Goal: Transaction & Acquisition: Purchase product/service

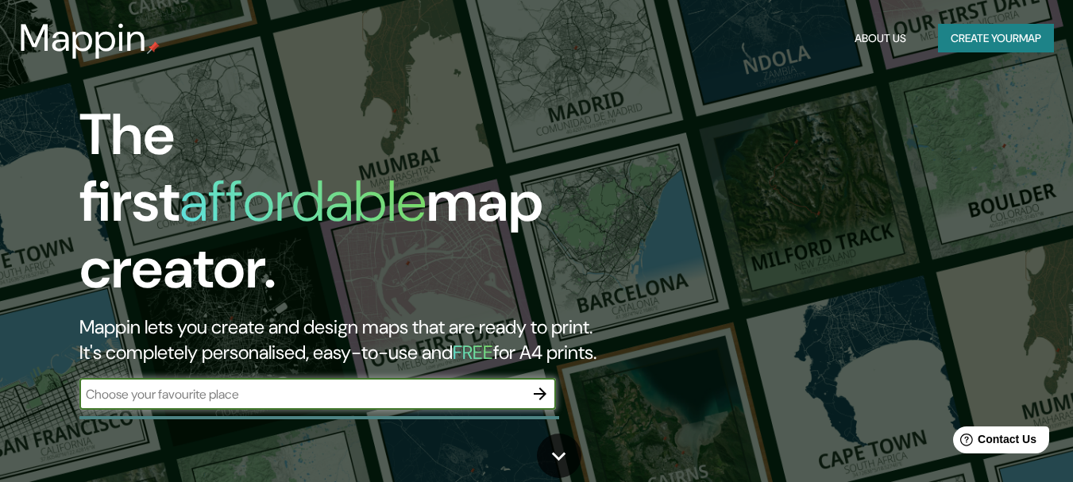
click at [1032, 29] on button "Create your map" at bounding box center [996, 38] width 116 height 29
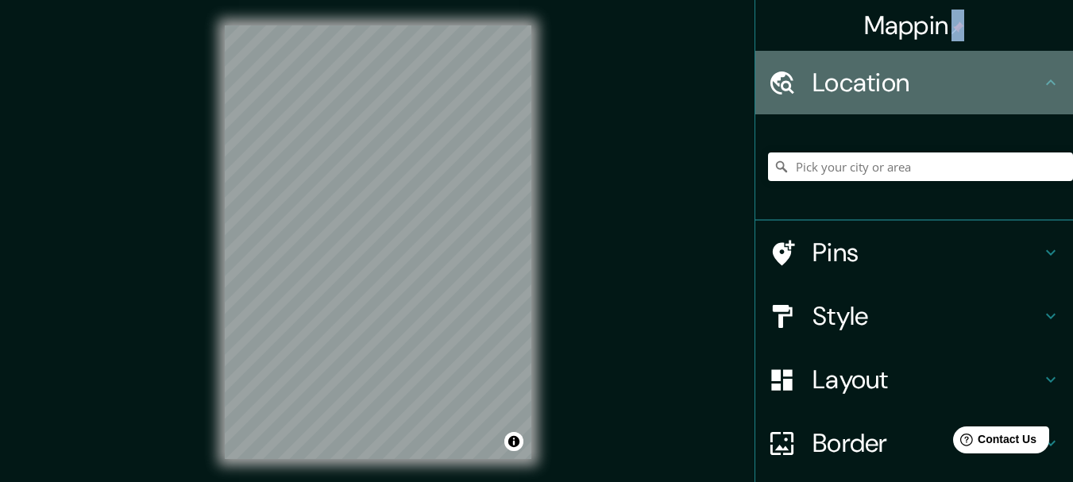
click at [864, 105] on div "Location" at bounding box center [914, 83] width 318 height 64
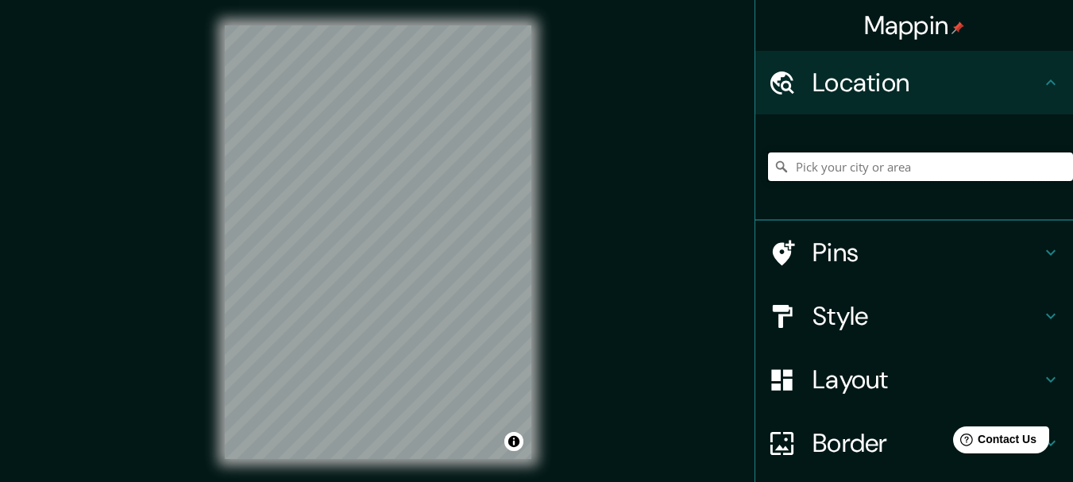
click at [899, 176] on input "Pick your city or area" at bounding box center [920, 166] width 305 height 29
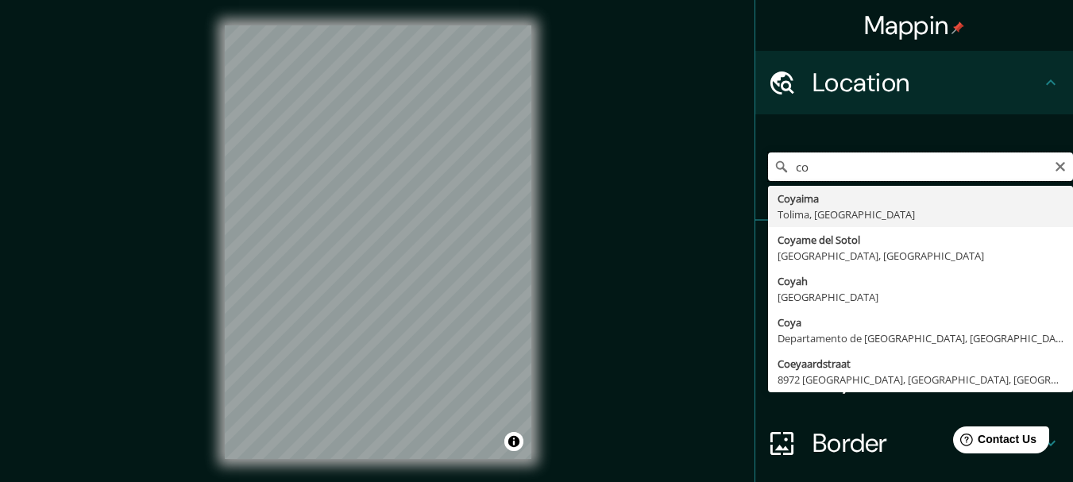
type input "c"
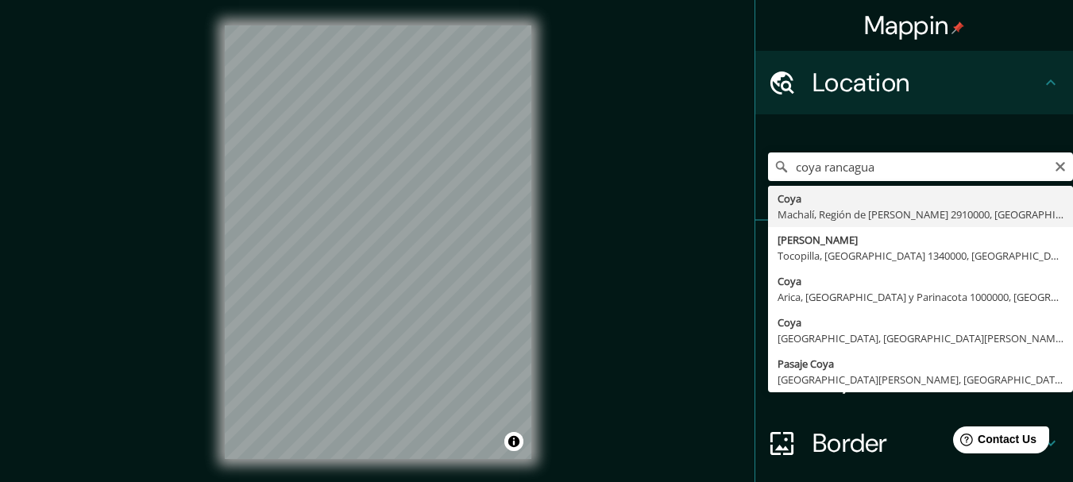
type input "Coya, [GEOGRAPHIC_DATA], [GEOGRAPHIC_DATA][PERSON_NAME], [GEOGRAPHIC_DATA]"
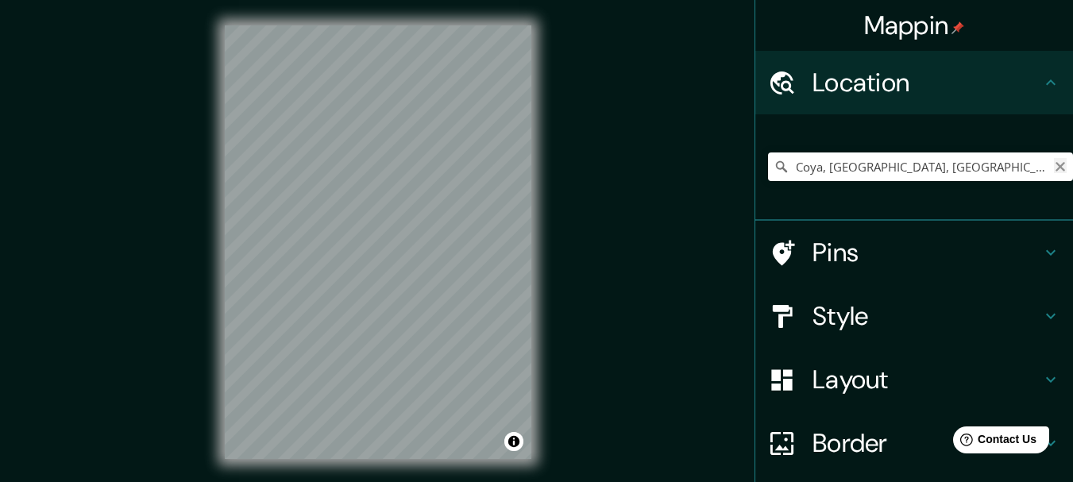
click at [1054, 160] on icon "Clear" at bounding box center [1060, 166] width 13 height 13
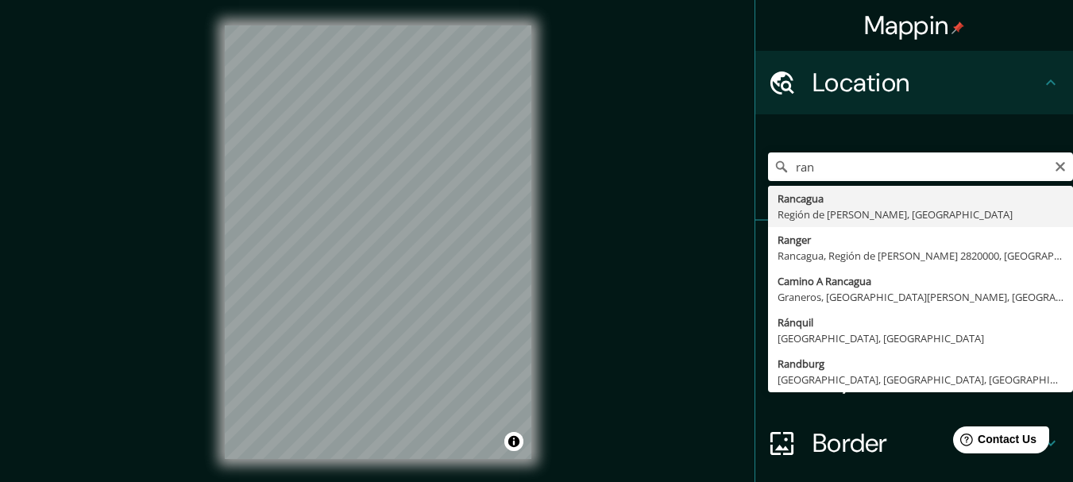
type input "Rancagua, Región de [PERSON_NAME], [GEOGRAPHIC_DATA]"
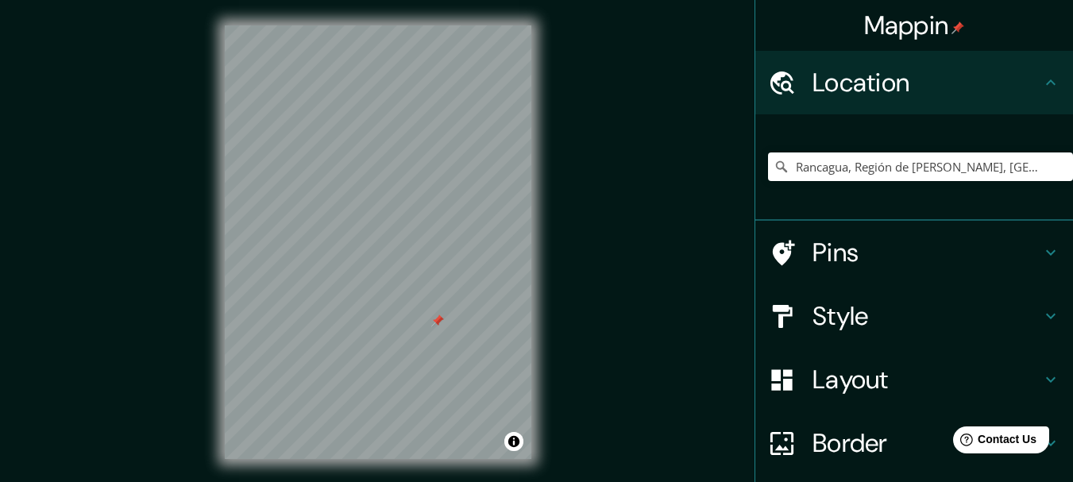
click at [438, 322] on div at bounding box center [437, 321] width 13 height 13
click at [516, 442] on button "Toggle attribution" at bounding box center [513, 441] width 19 height 19
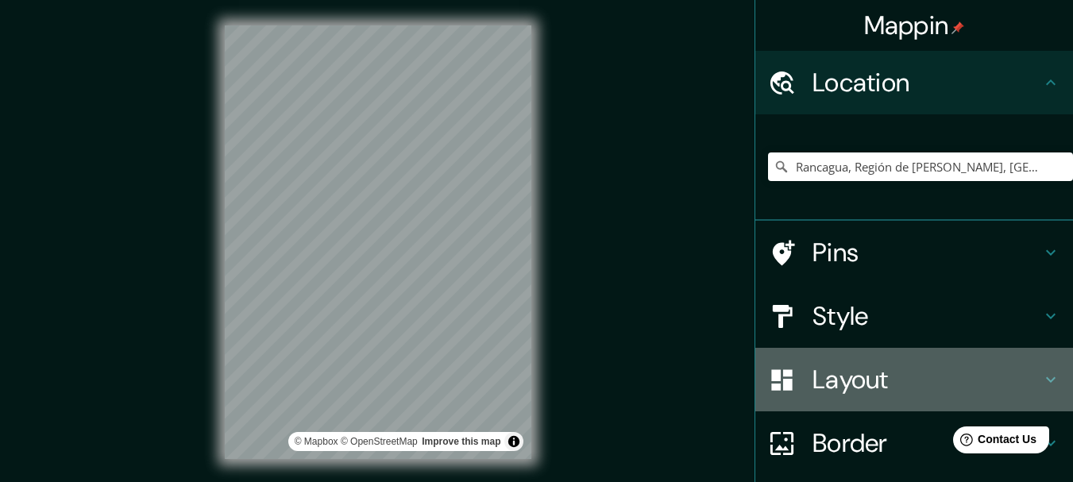
click at [888, 388] on h4 "Layout" at bounding box center [926, 380] width 229 height 32
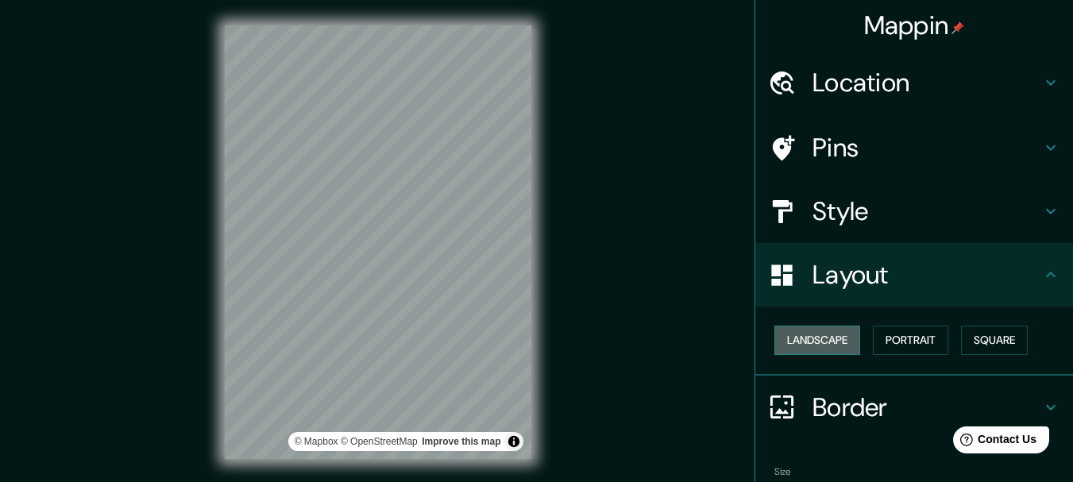
click at [823, 345] on button "Landscape" at bounding box center [817, 340] width 86 height 29
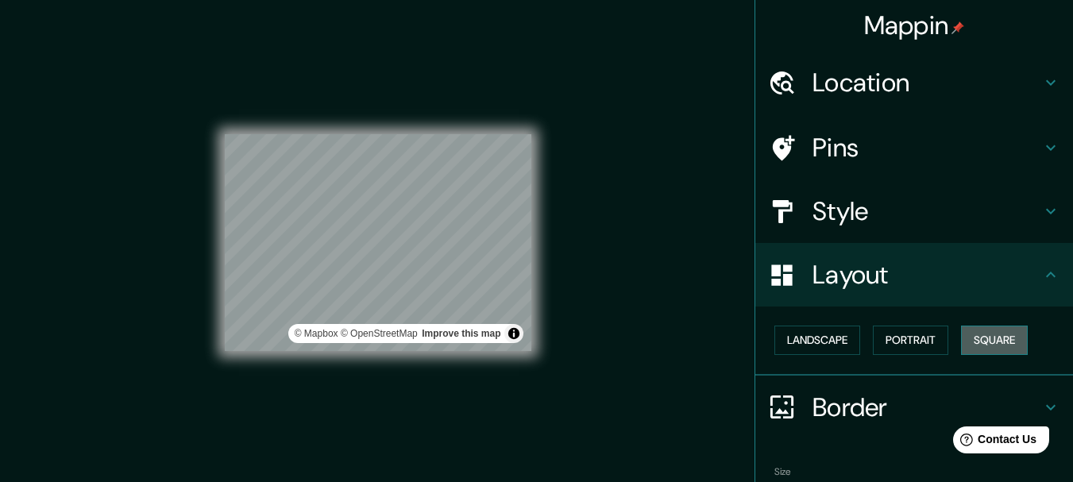
click at [979, 334] on button "Square" at bounding box center [994, 340] width 67 height 29
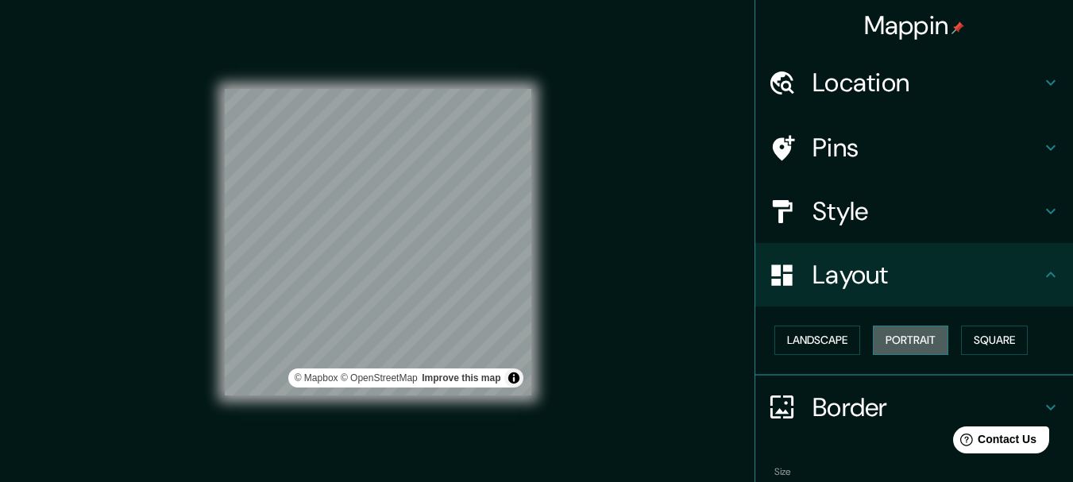
click at [919, 340] on button "Portrait" at bounding box center [910, 340] width 75 height 29
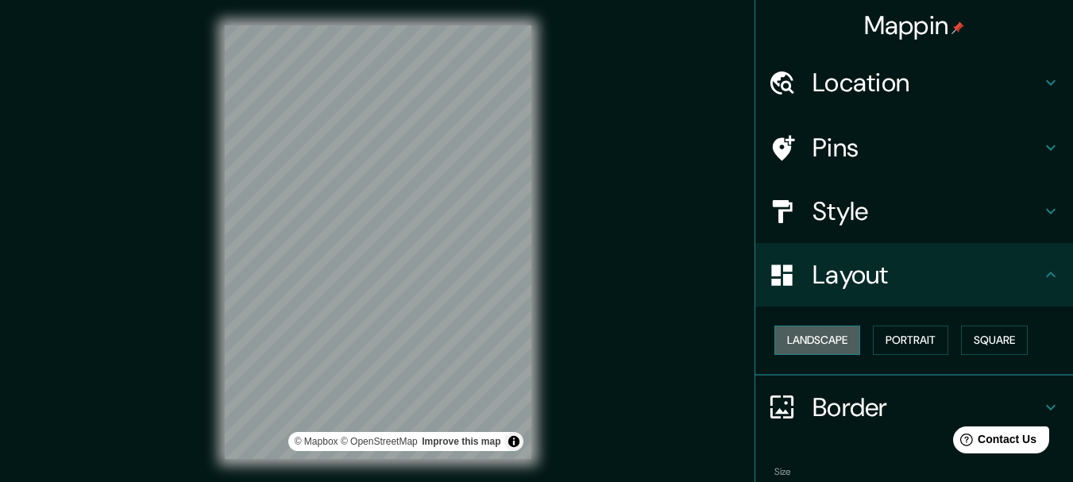
click at [846, 338] on button "Landscape" at bounding box center [817, 340] width 86 height 29
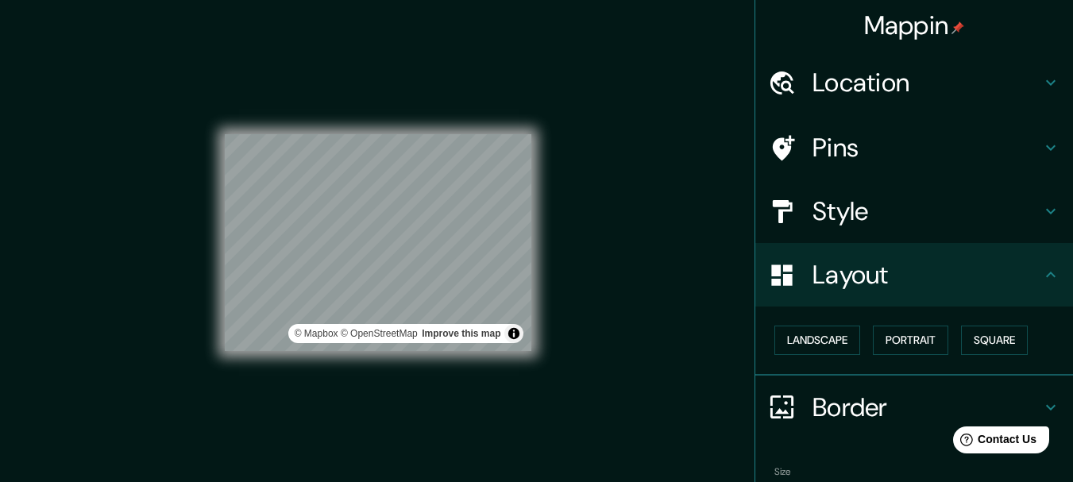
click at [953, 143] on h4 "Pins" at bounding box center [926, 148] width 229 height 32
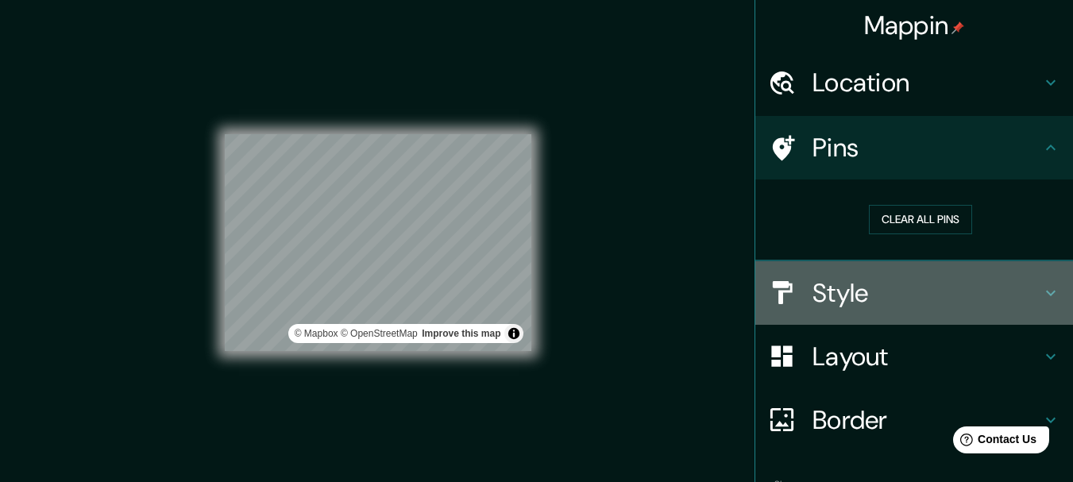
click at [887, 288] on h4 "Style" at bounding box center [926, 293] width 229 height 32
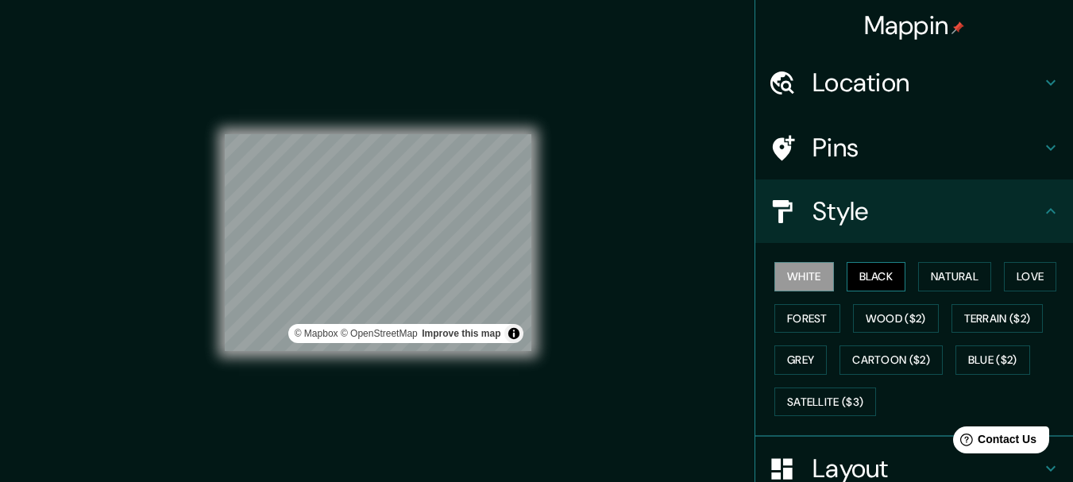
click at [874, 291] on button "Black" at bounding box center [877, 276] width 60 height 29
click at [955, 272] on button "Natural" at bounding box center [954, 276] width 73 height 29
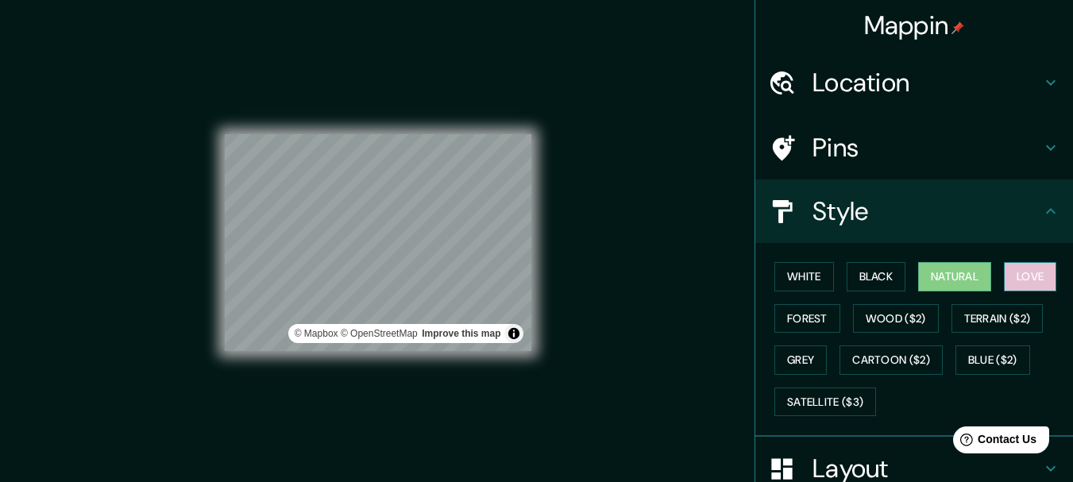
click at [1017, 272] on button "Love" at bounding box center [1030, 276] width 52 height 29
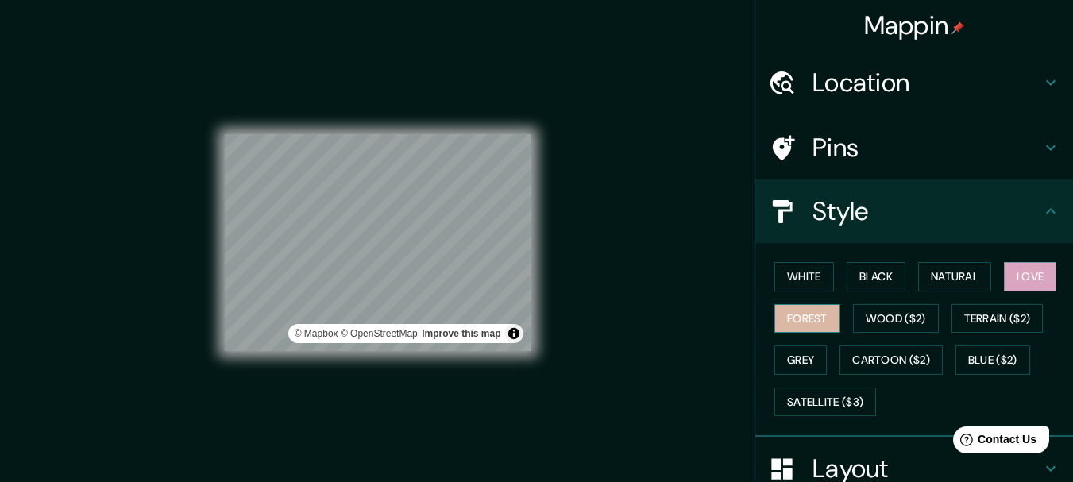
click at [799, 326] on button "Forest" at bounding box center [807, 318] width 66 height 29
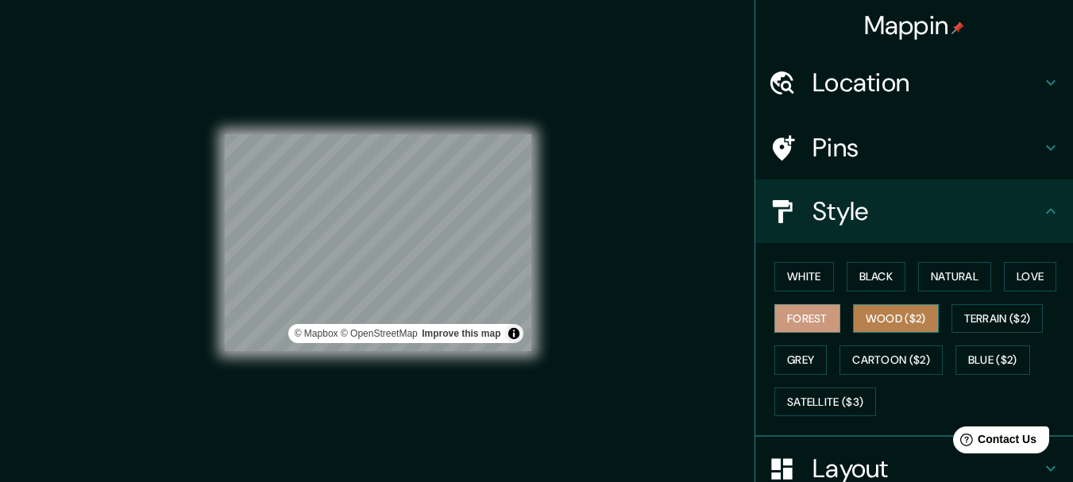
click at [893, 320] on button "Wood ($2)" at bounding box center [896, 318] width 86 height 29
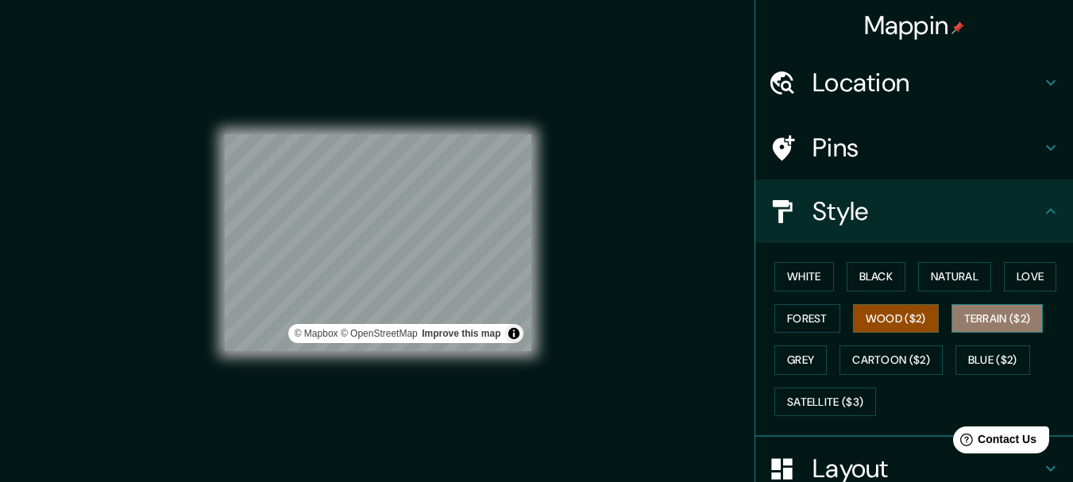
click at [979, 328] on button "Terrain ($2)" at bounding box center [997, 318] width 92 height 29
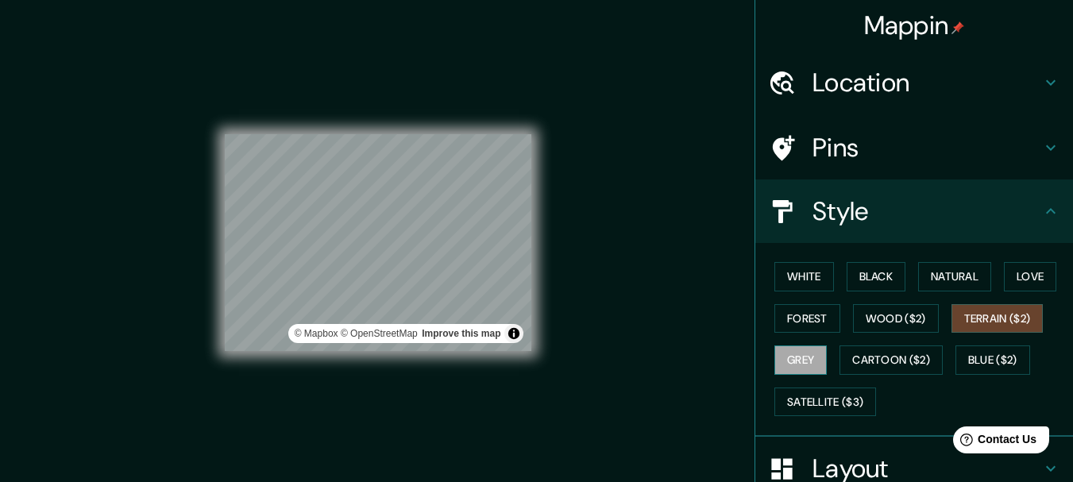
click at [798, 361] on button "Grey" at bounding box center [800, 359] width 52 height 29
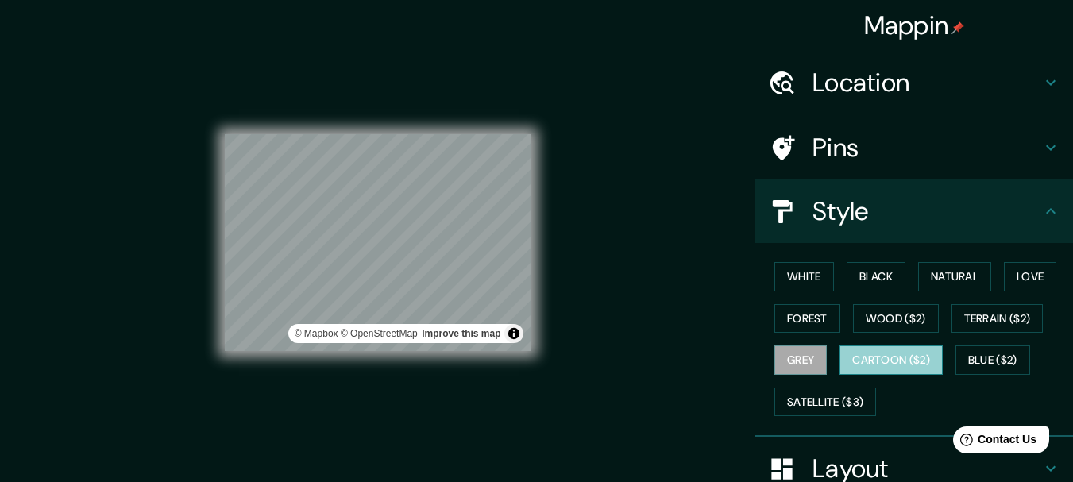
click at [885, 369] on button "Cartoon ($2)" at bounding box center [890, 359] width 103 height 29
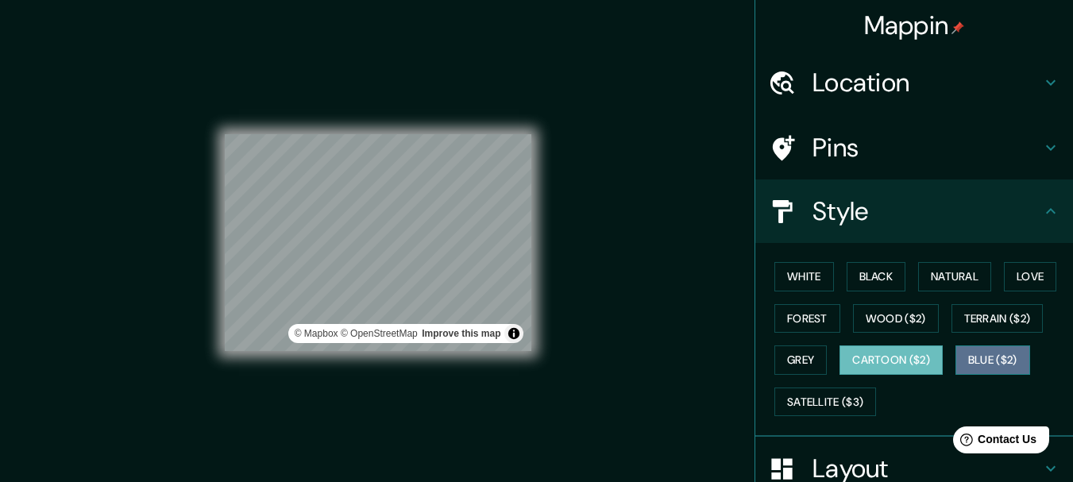
click at [988, 367] on button "Blue ($2)" at bounding box center [992, 359] width 75 height 29
click at [908, 362] on button "Cartoon ($2)" at bounding box center [890, 359] width 103 height 29
click at [965, 358] on button "Blue ($2)" at bounding box center [992, 359] width 75 height 29
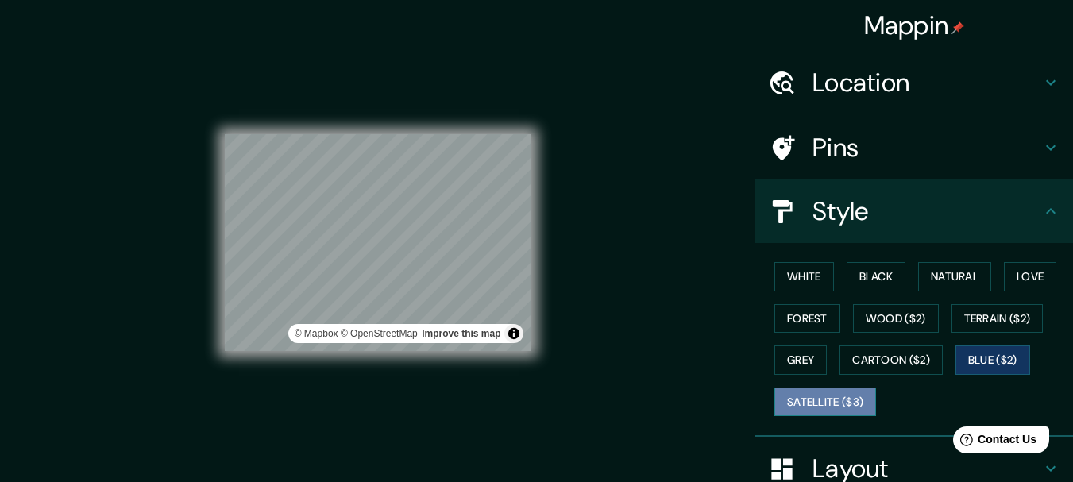
click at [812, 397] on button "Satellite ($3)" at bounding box center [825, 402] width 102 height 29
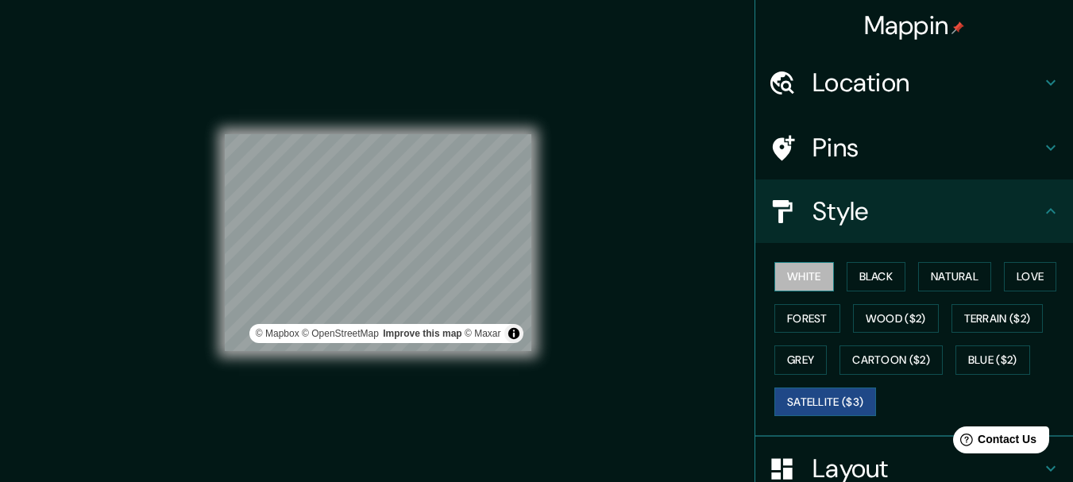
click at [800, 278] on button "White" at bounding box center [804, 276] width 60 height 29
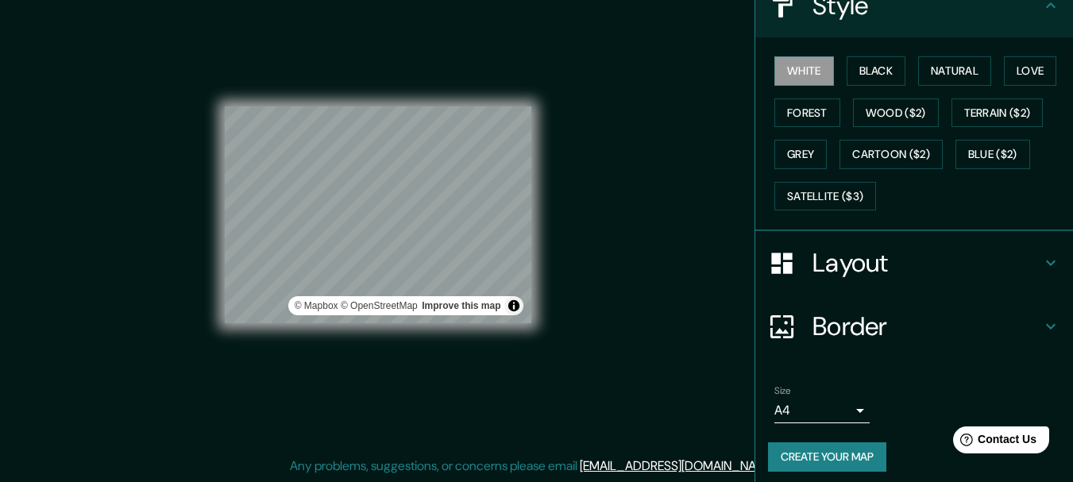
scroll to position [214, 0]
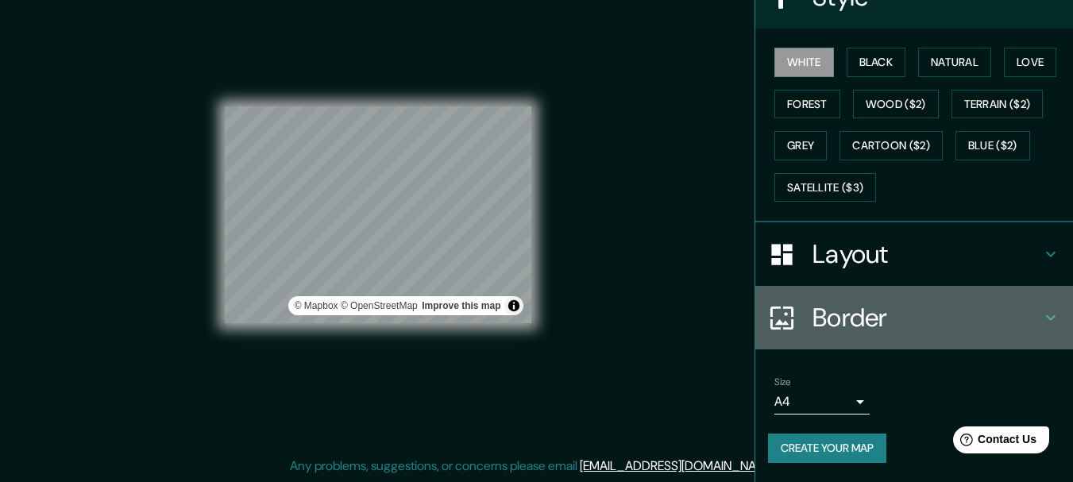
click at [976, 315] on h4 "Border" at bounding box center [926, 318] width 229 height 32
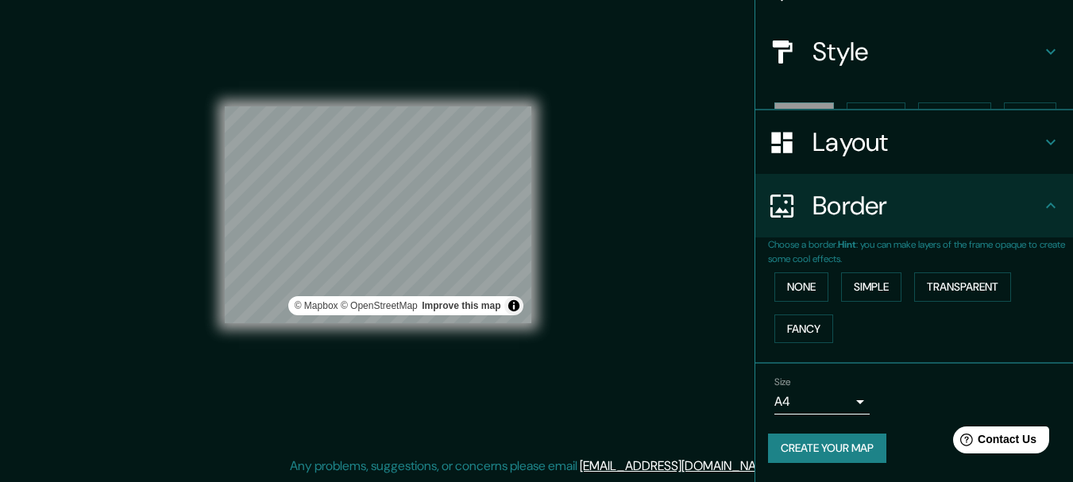
scroll to position [133, 0]
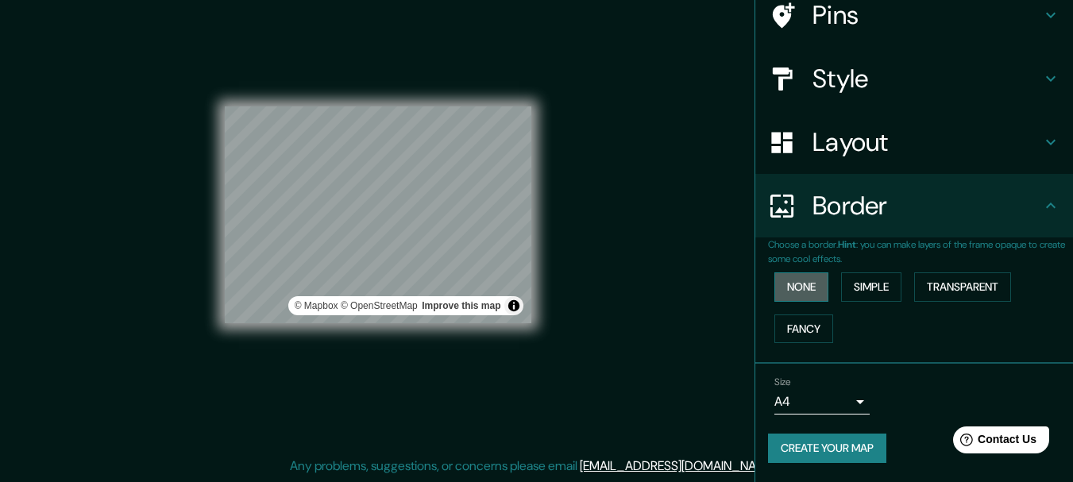
click at [814, 288] on button "None" at bounding box center [801, 286] width 54 height 29
click at [873, 291] on button "Simple" at bounding box center [871, 286] width 60 height 29
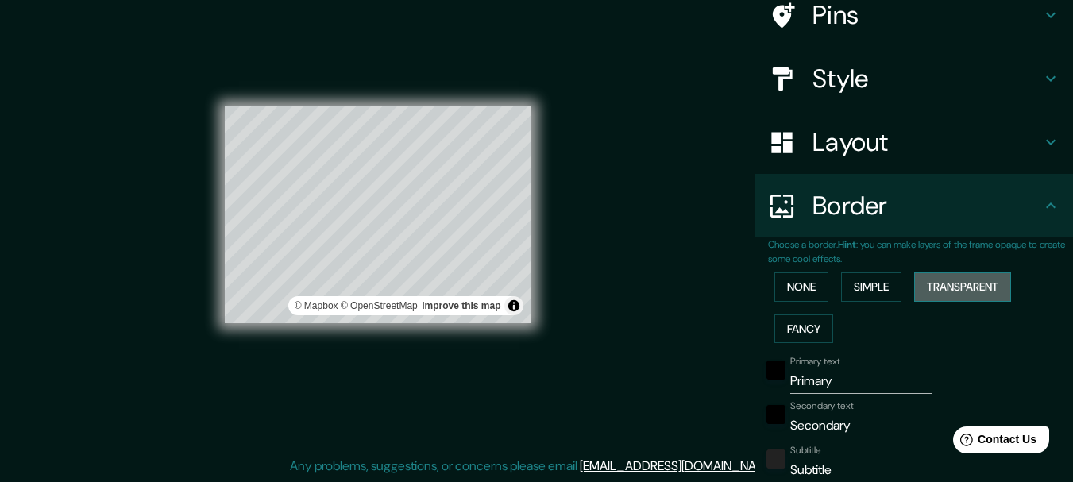
click at [957, 295] on button "Transparent" at bounding box center [962, 286] width 97 height 29
click at [798, 329] on button "Fancy" at bounding box center [803, 329] width 59 height 29
click at [792, 293] on button "None" at bounding box center [801, 286] width 54 height 29
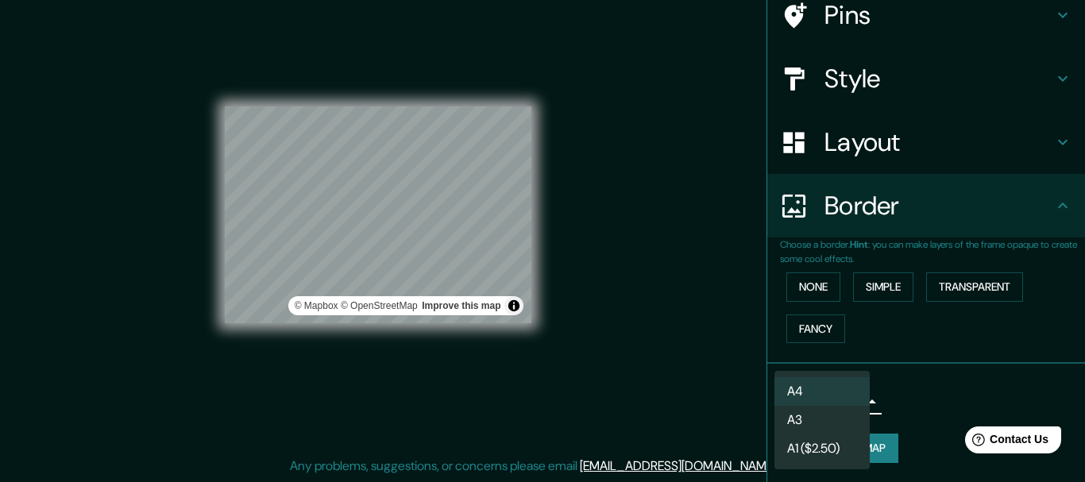
click at [812, 403] on body "Mappin Location [GEOGRAPHIC_DATA], [GEOGRAPHIC_DATA][PERSON_NAME], [GEOGRAPHIC_…" at bounding box center [542, 213] width 1085 height 482
click at [816, 416] on li "A3" at bounding box center [821, 420] width 95 height 29
type input "a4"
